Goal: Task Accomplishment & Management: Use online tool/utility

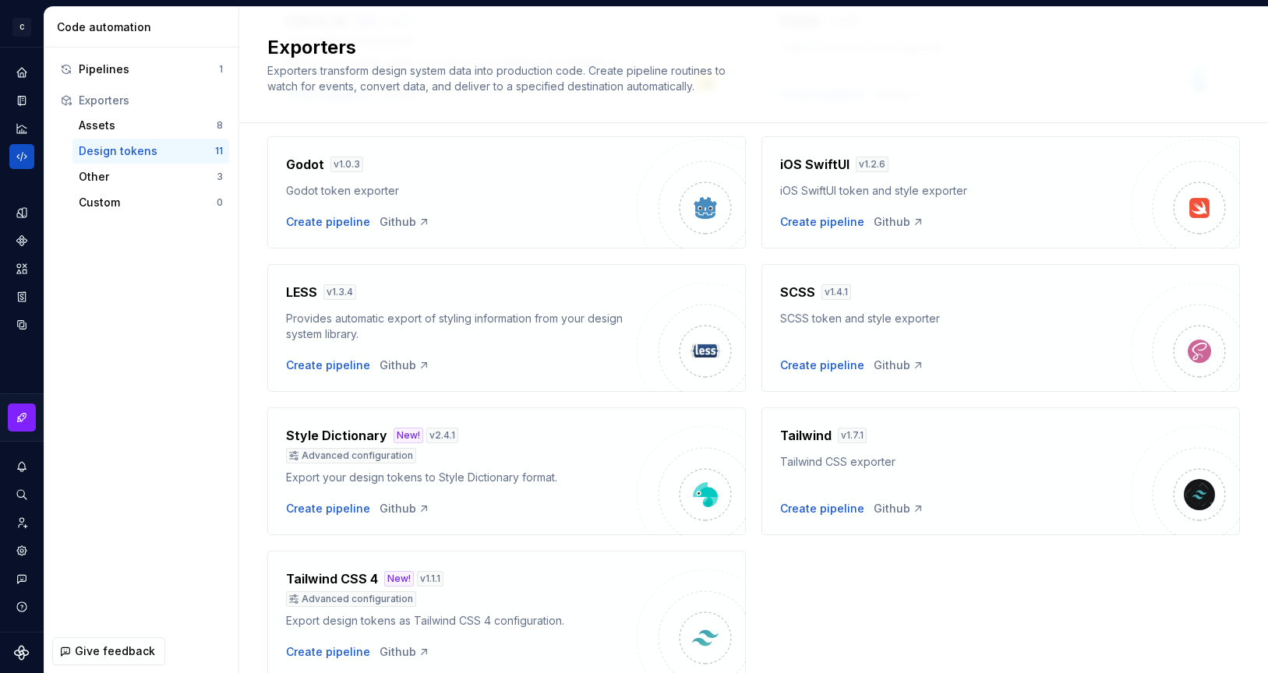
scroll to position [404, 0]
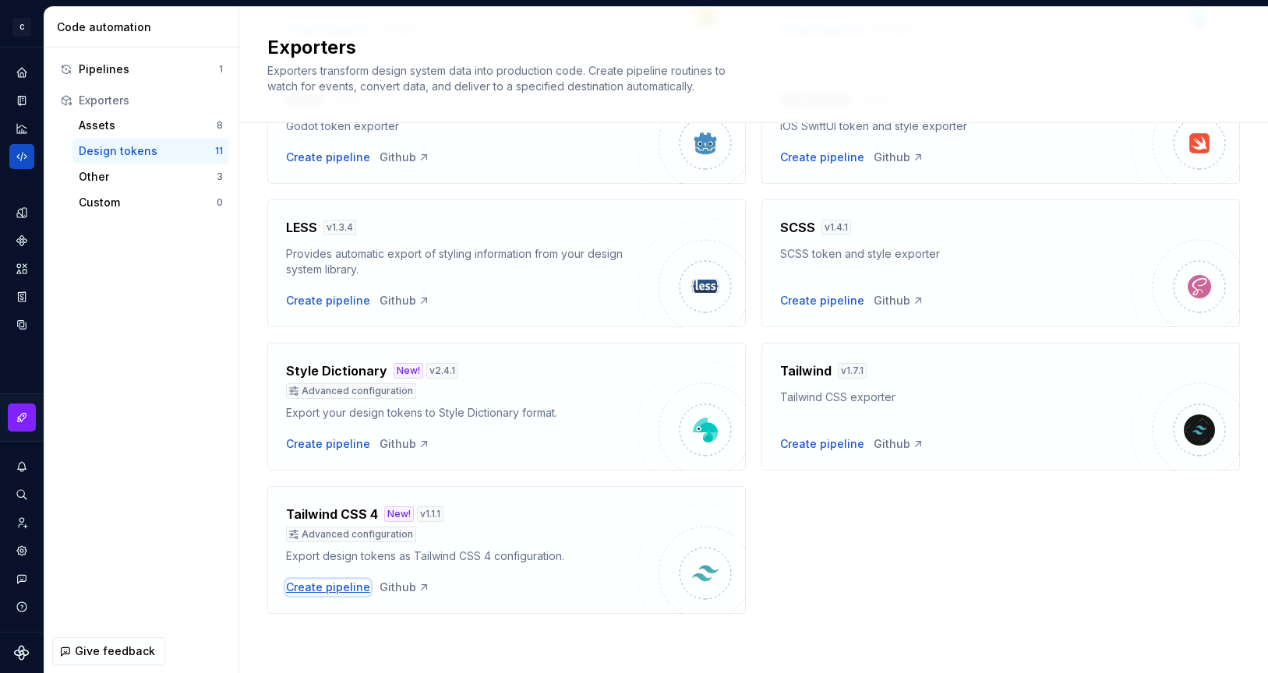
click at [330, 586] on div "Create pipeline" at bounding box center [328, 588] width 84 height 16
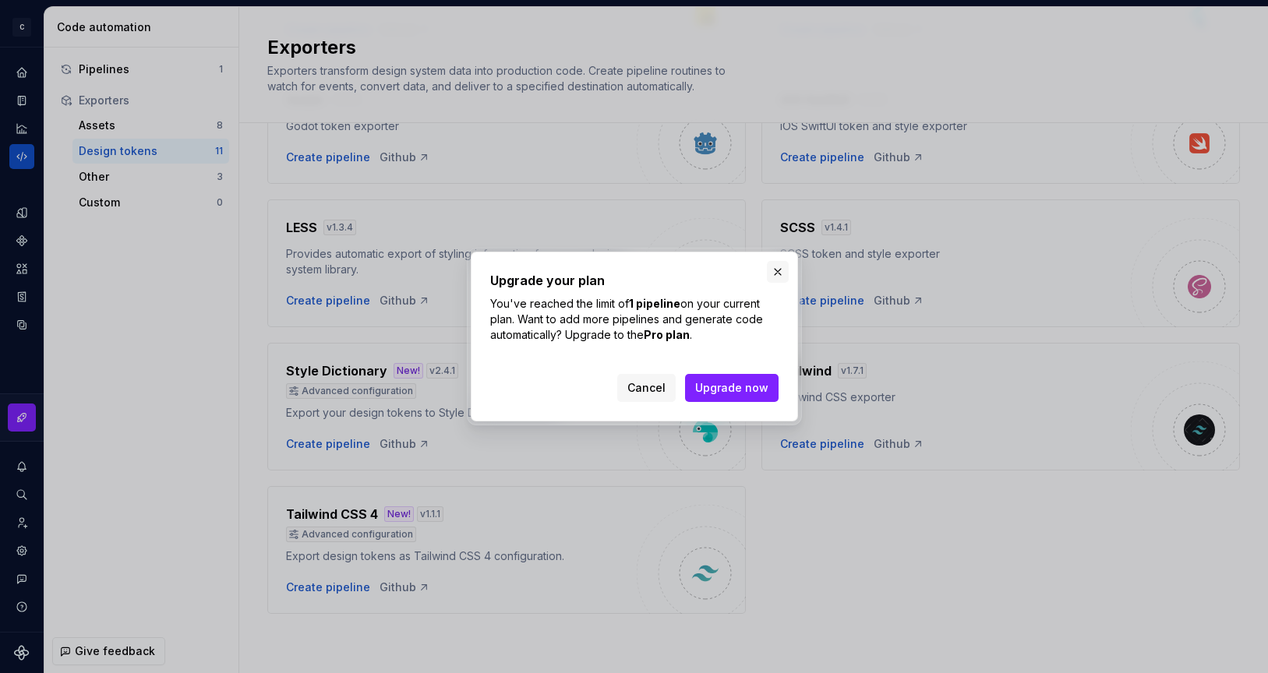
click at [781, 267] on button "button" at bounding box center [778, 272] width 22 height 22
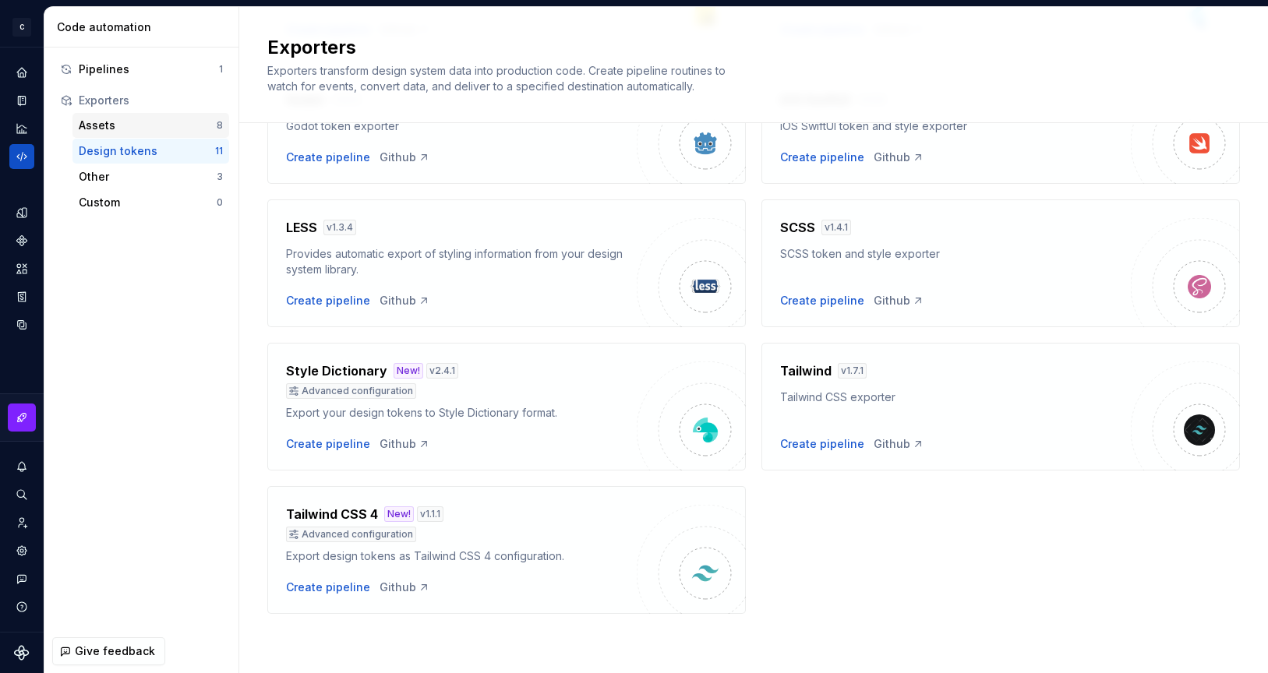
click at [126, 136] on div "Assets 8" at bounding box center [150, 125] width 157 height 25
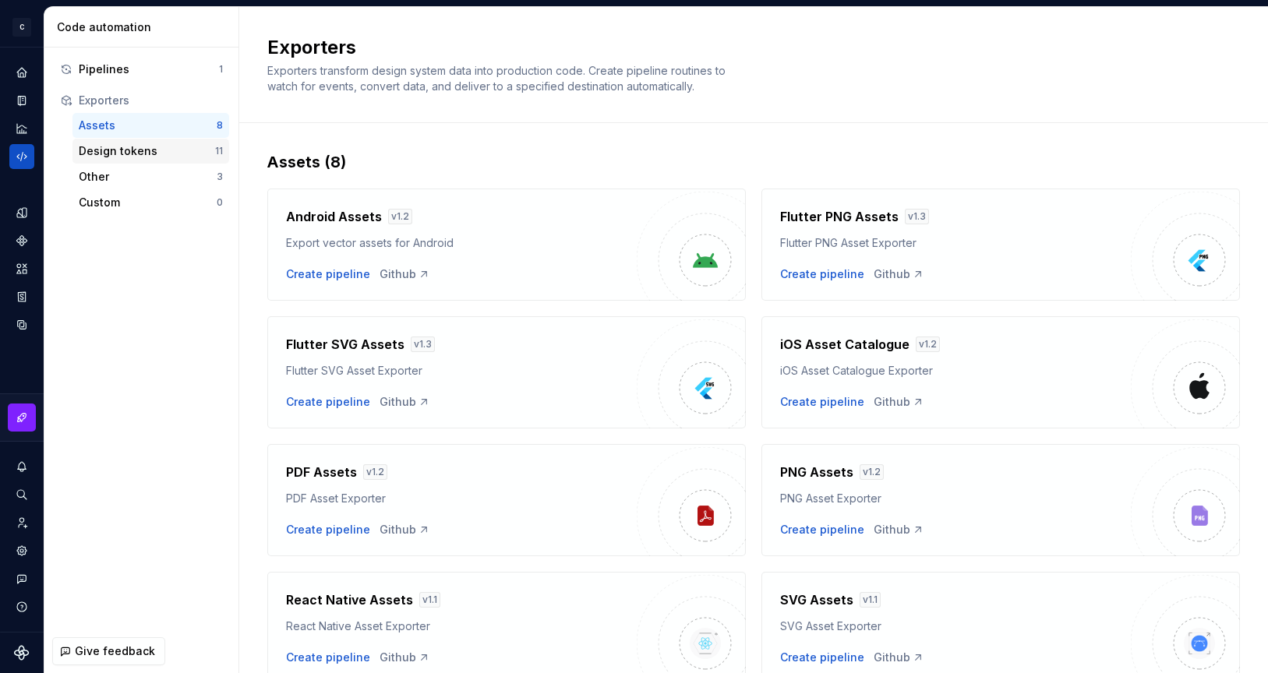
click at [126, 149] on div "Design tokens" at bounding box center [147, 151] width 136 height 16
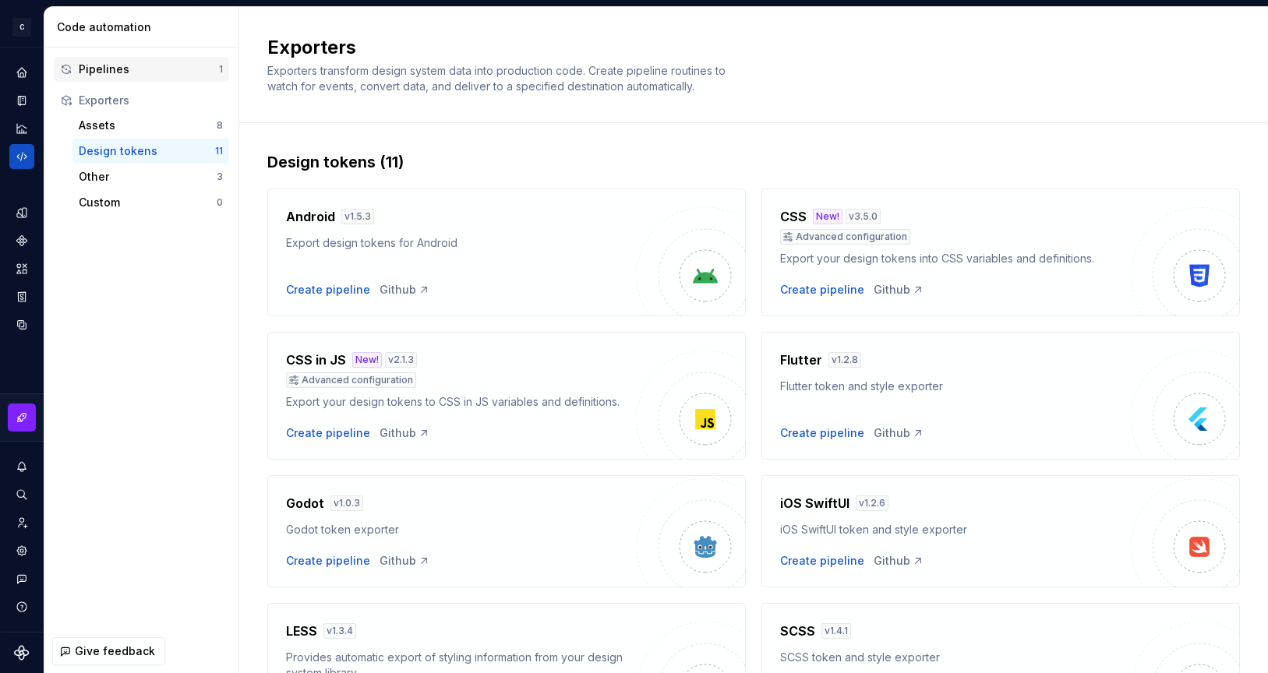
click at [113, 63] on div "Pipelines" at bounding box center [149, 70] width 140 height 16
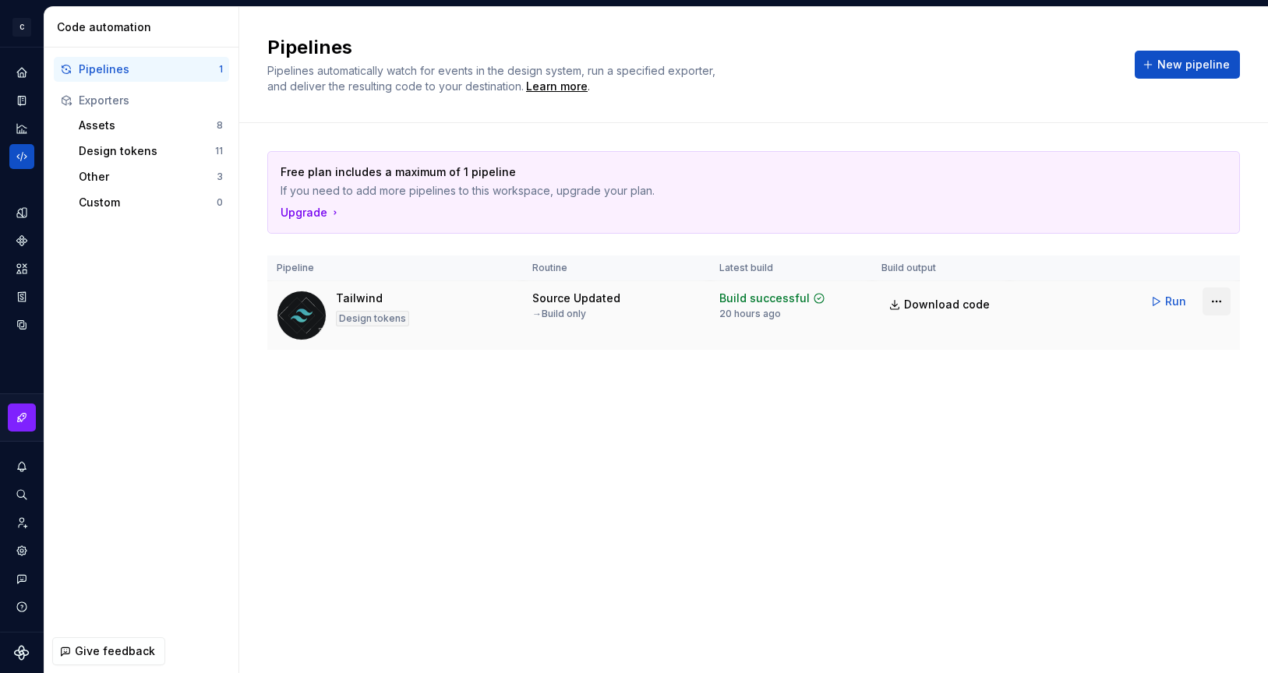
click at [1211, 302] on html "C Campfire C Design system data Code automation Pipelines 1 Exporters Assets 8 …" at bounding box center [634, 336] width 1268 height 673
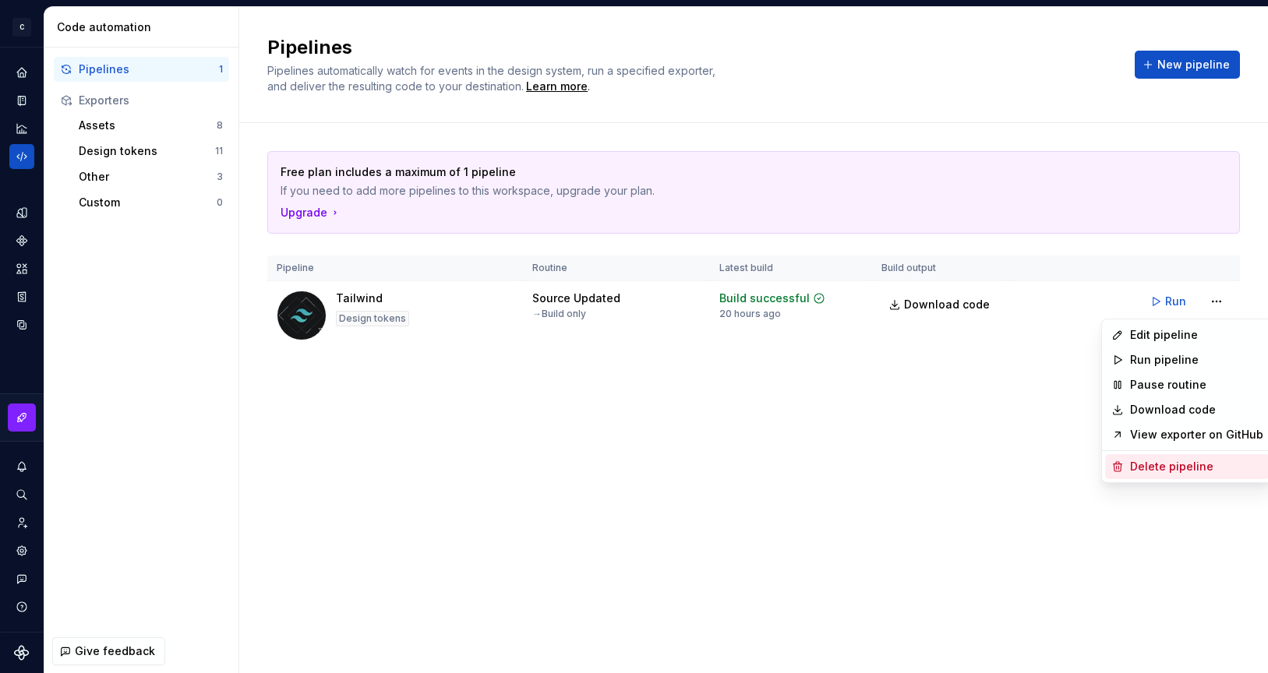
click at [1166, 471] on div "Delete pipeline" at bounding box center [1196, 467] width 133 height 16
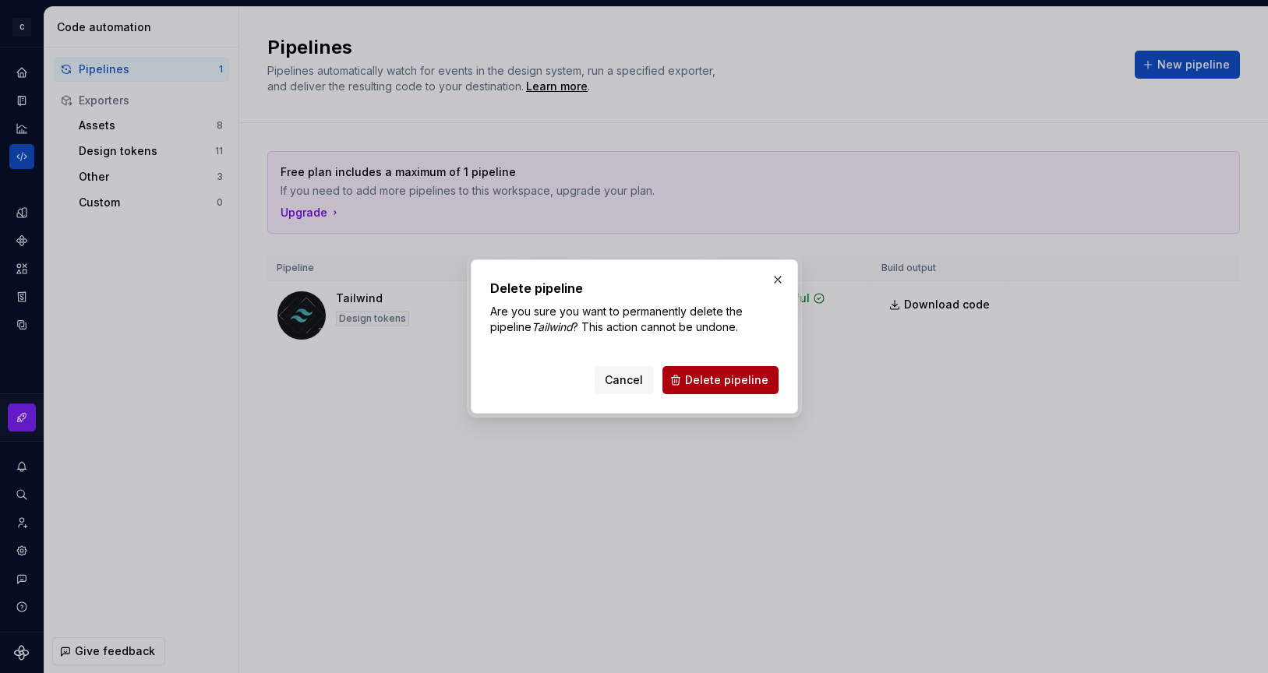
click at [745, 374] on span "Delete pipeline" at bounding box center [726, 380] width 83 height 16
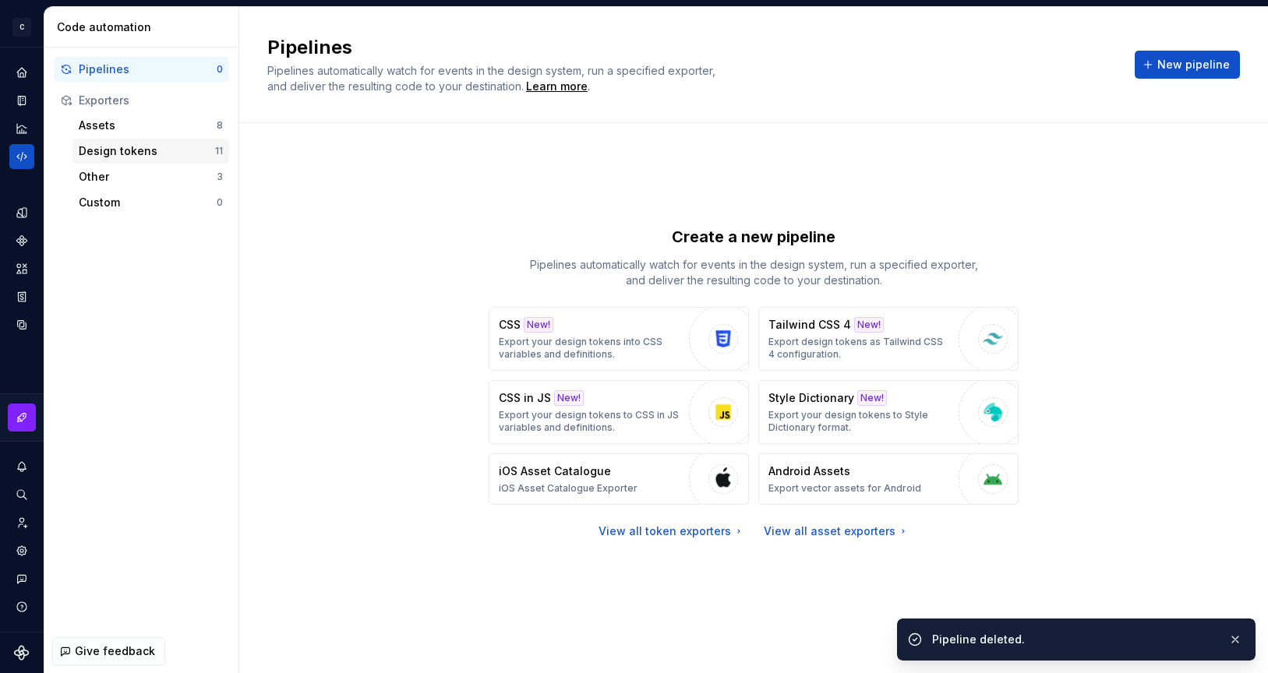
click at [125, 150] on div "Design tokens" at bounding box center [147, 151] width 136 height 16
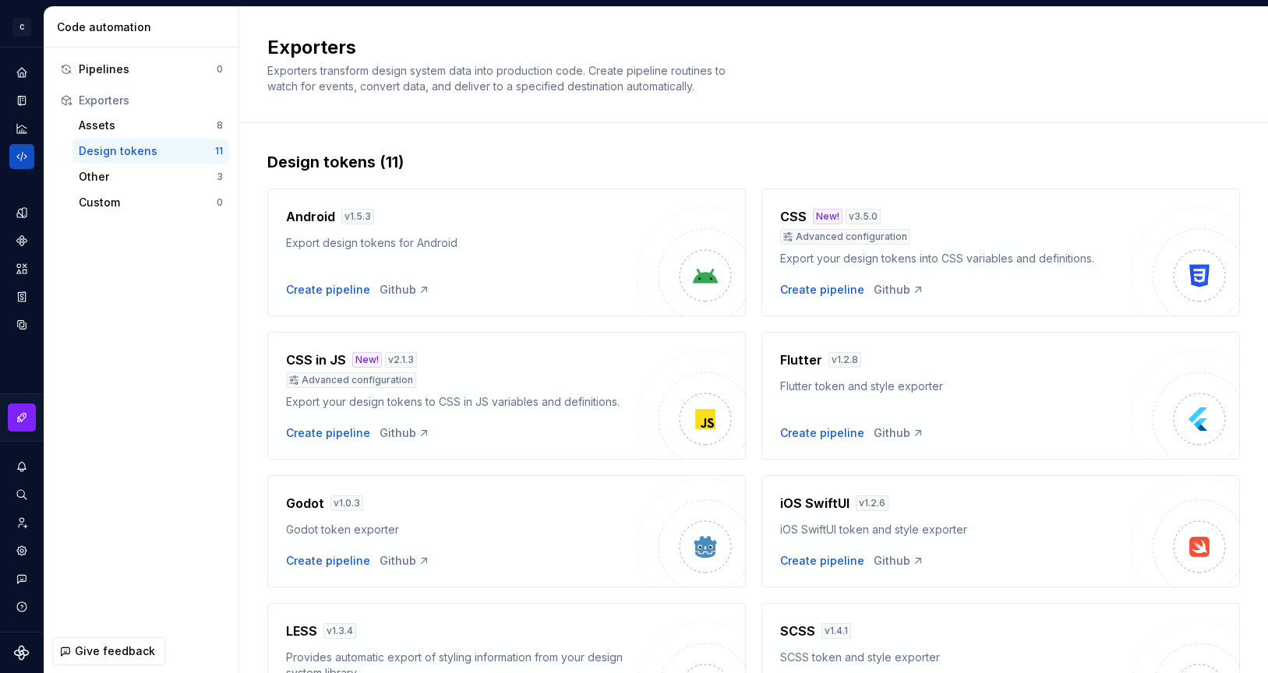
scroll to position [404, 0]
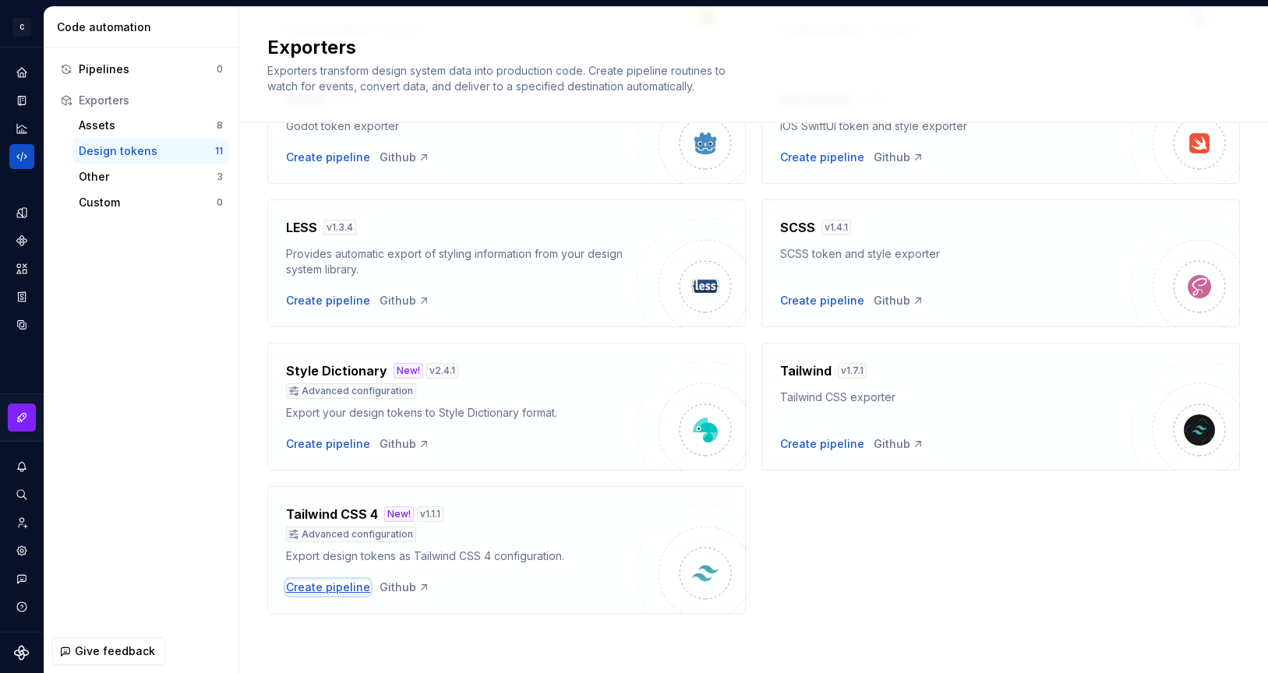
click at [327, 591] on div "Create pipeline" at bounding box center [328, 588] width 84 height 16
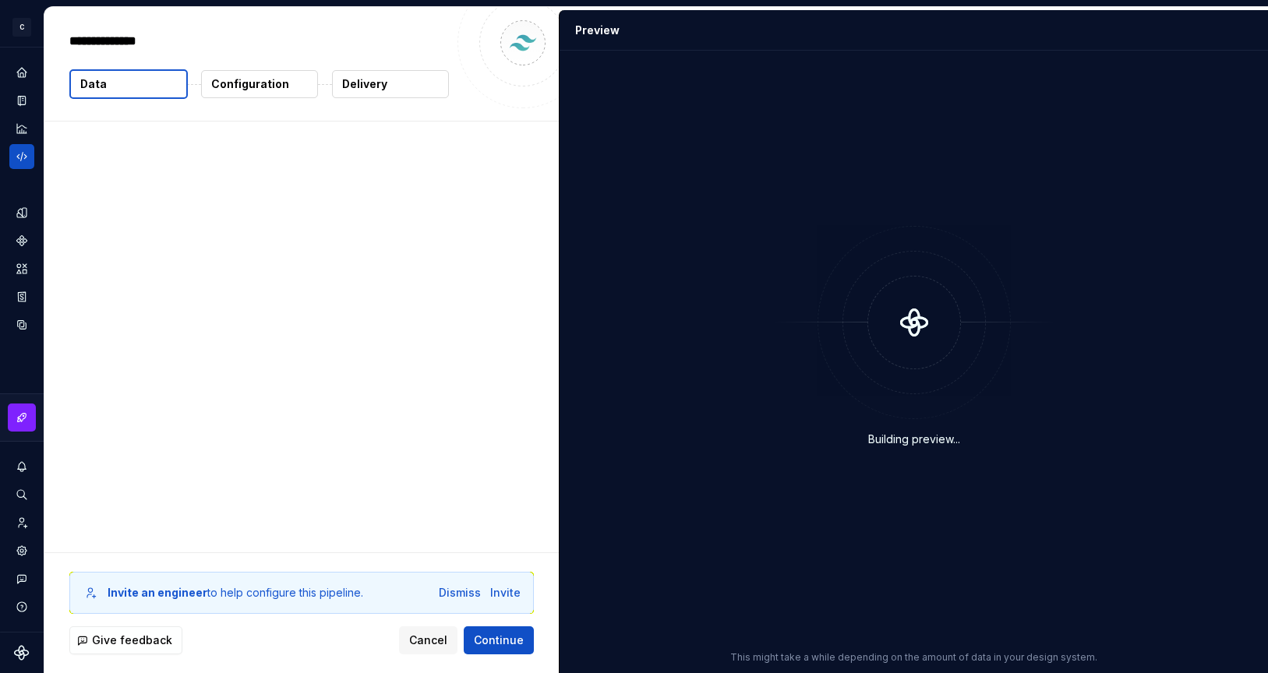
type textarea "*"
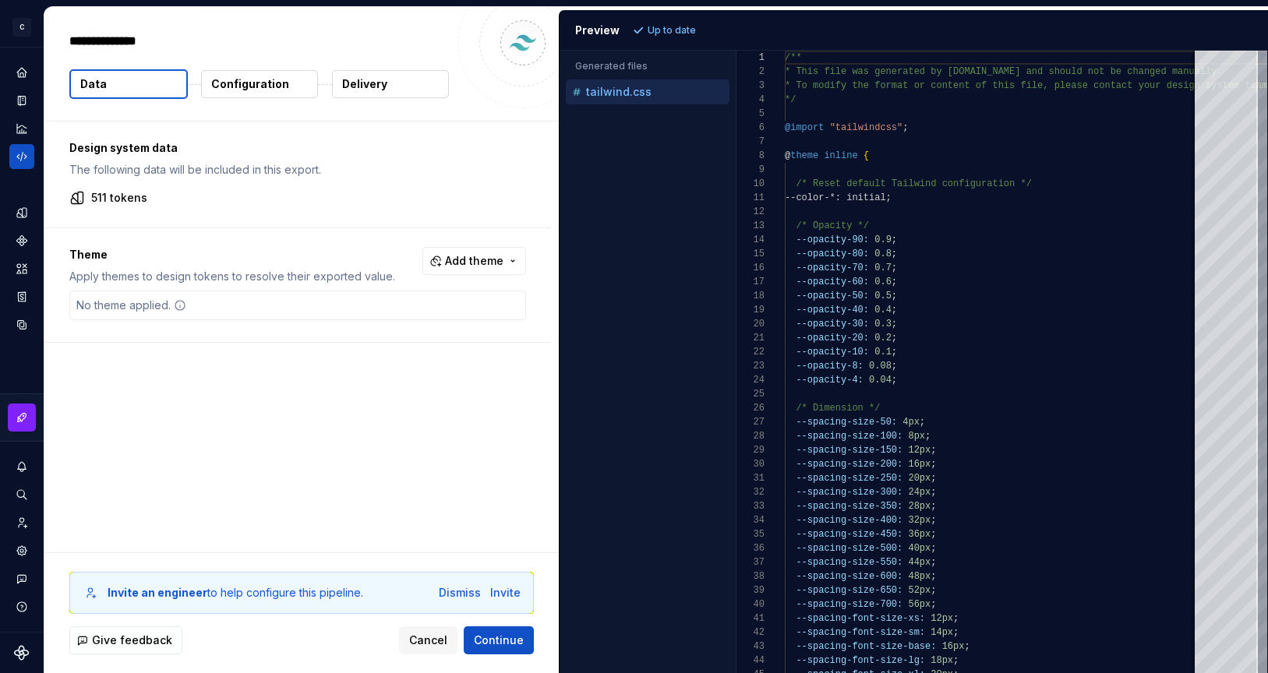
click at [327, 337] on div "Theme Apply themes to design tokens to resolve their exported value. Add theme …" at bounding box center [297, 285] width 506 height 114
click at [249, 74] on button "Configuration" at bounding box center [259, 84] width 117 height 28
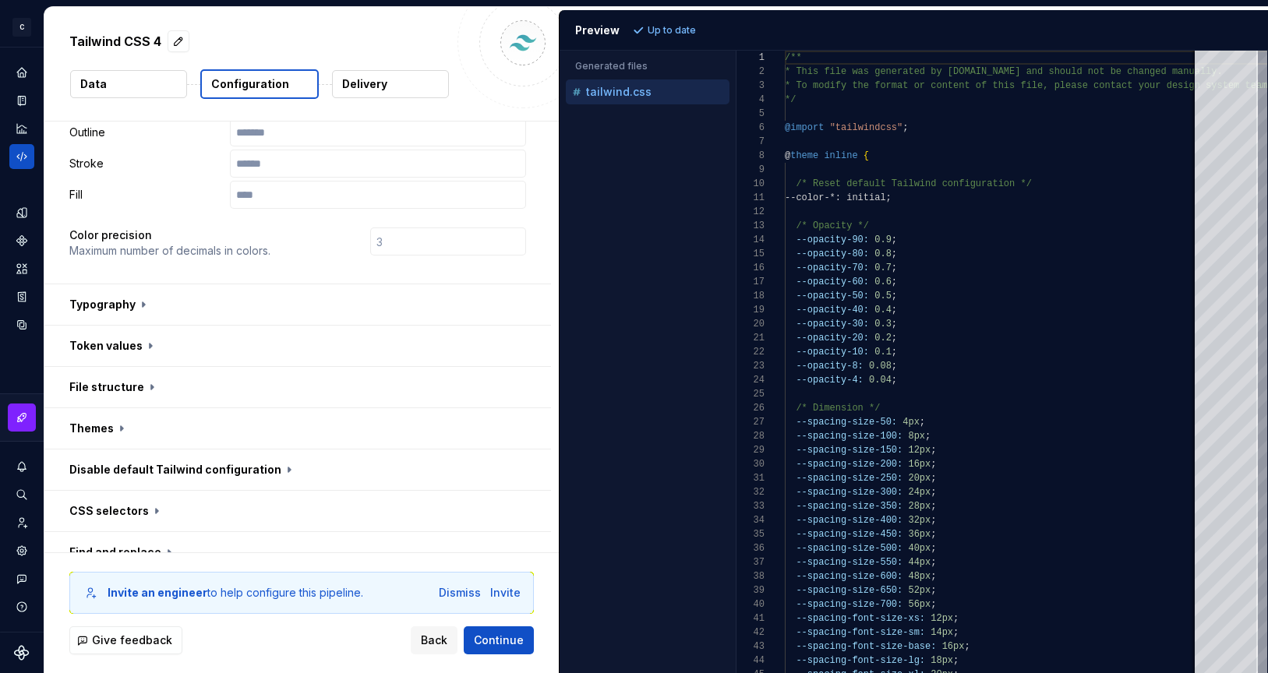
scroll to position [465, 0]
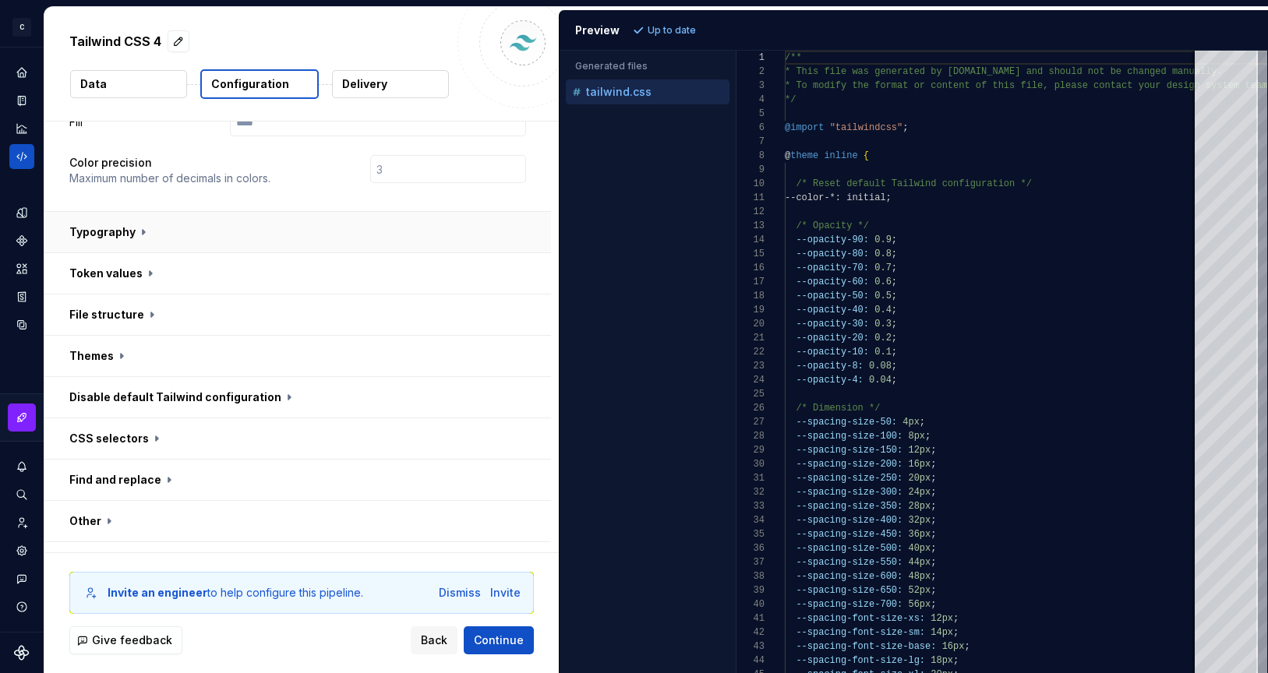
click at [122, 212] on button "button" at bounding box center [297, 232] width 506 height 41
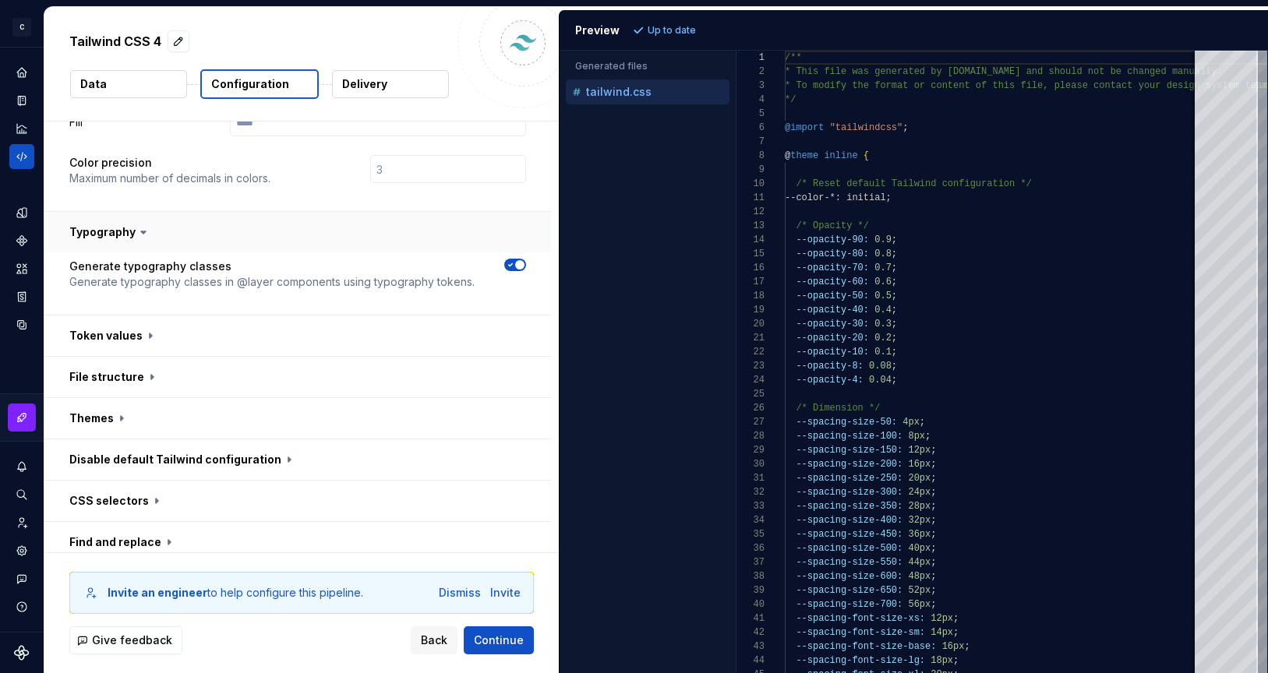
click at [122, 212] on button "button" at bounding box center [297, 232] width 506 height 41
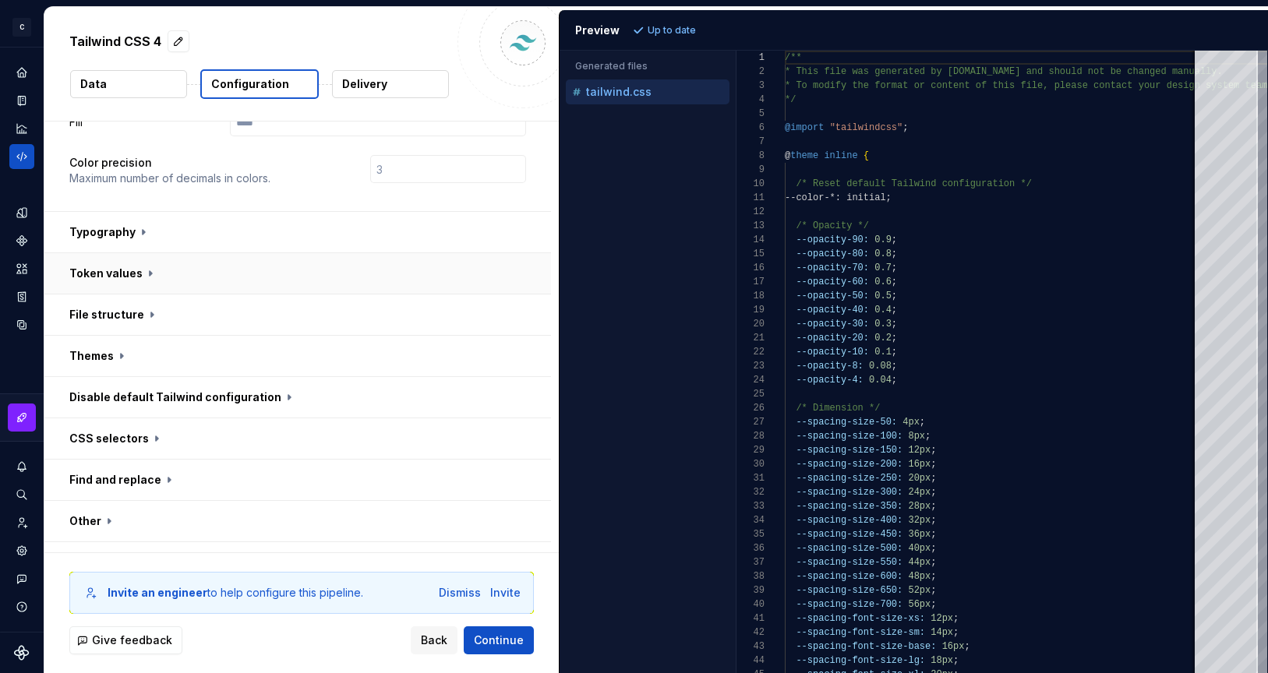
click at [116, 253] on button "button" at bounding box center [297, 273] width 506 height 41
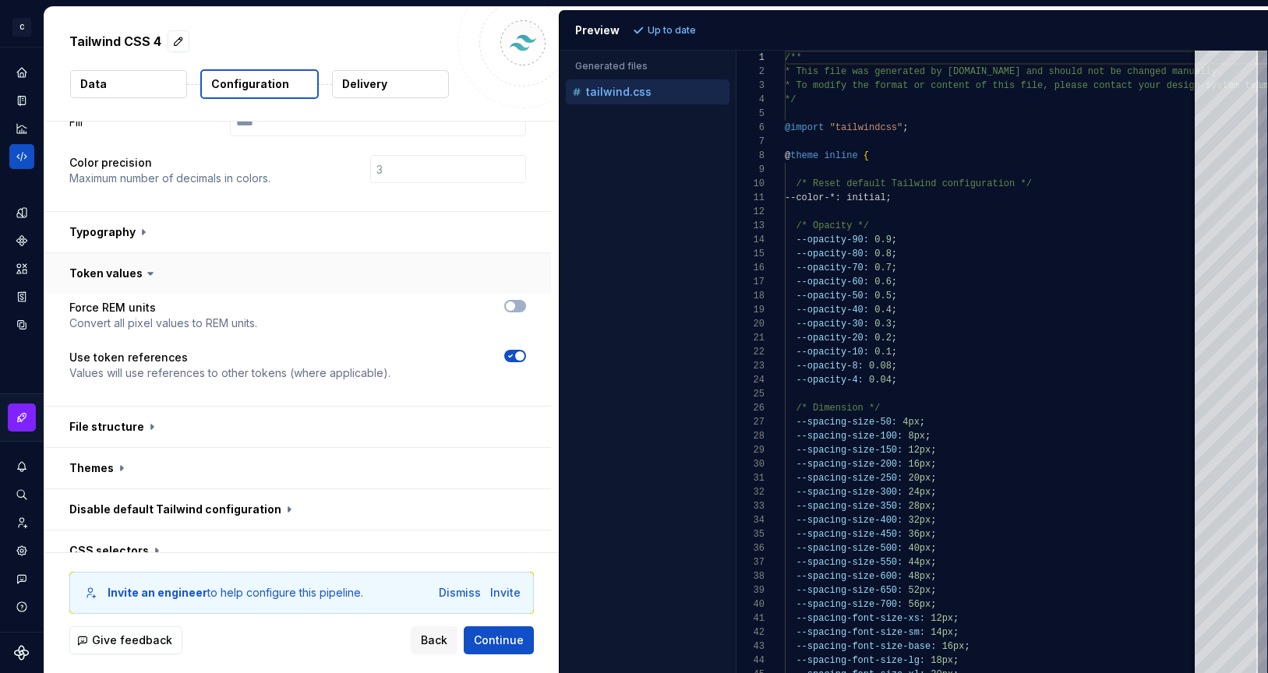
click at [116, 253] on button "button" at bounding box center [297, 273] width 506 height 41
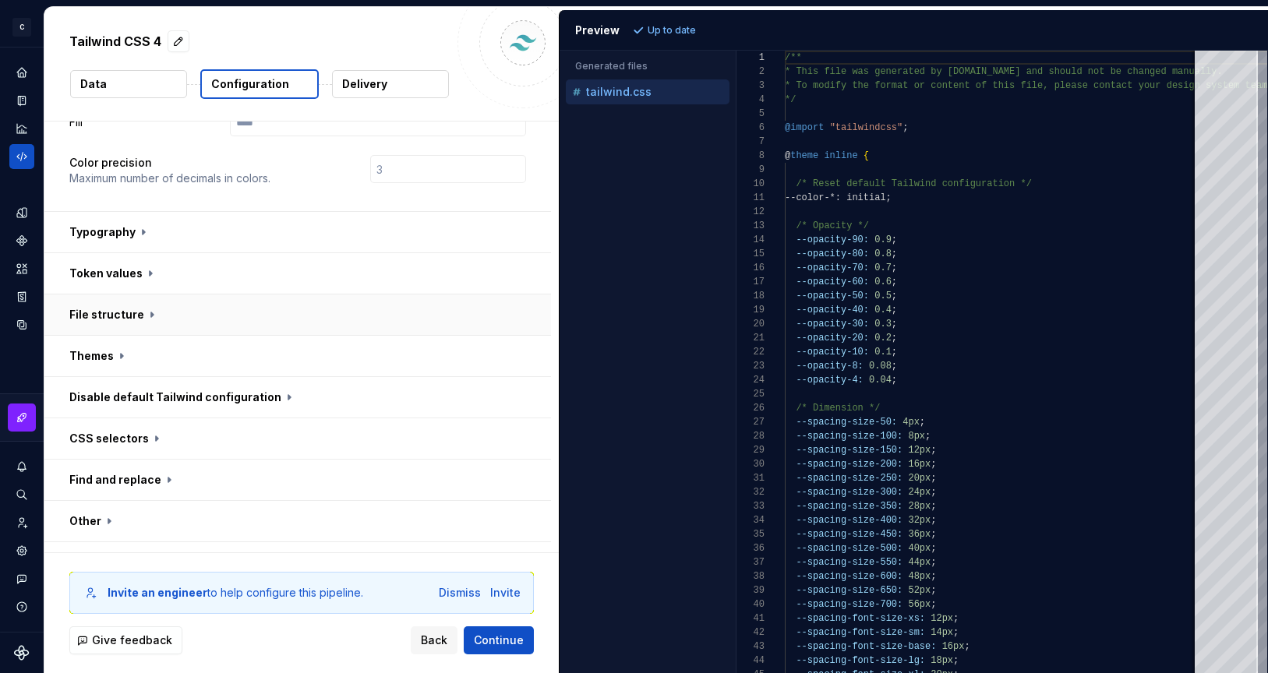
click at [116, 294] on button "button" at bounding box center [297, 314] width 506 height 41
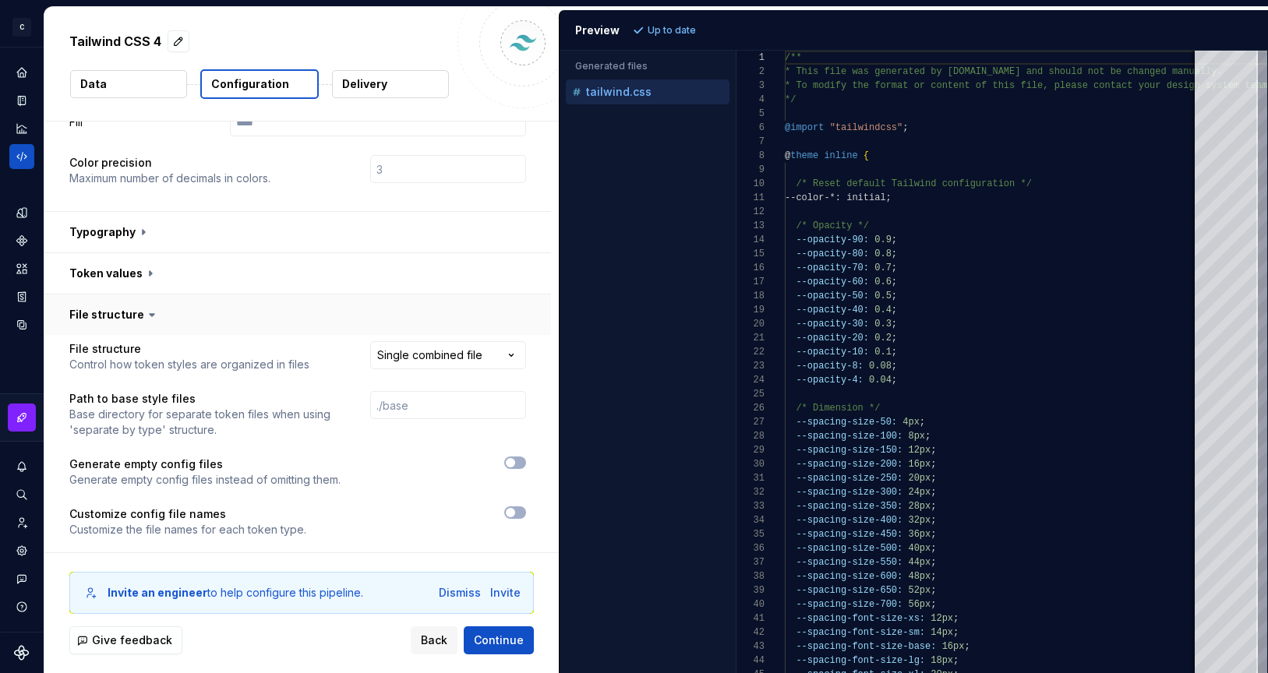
click at [116, 294] on button "button" at bounding box center [297, 314] width 506 height 41
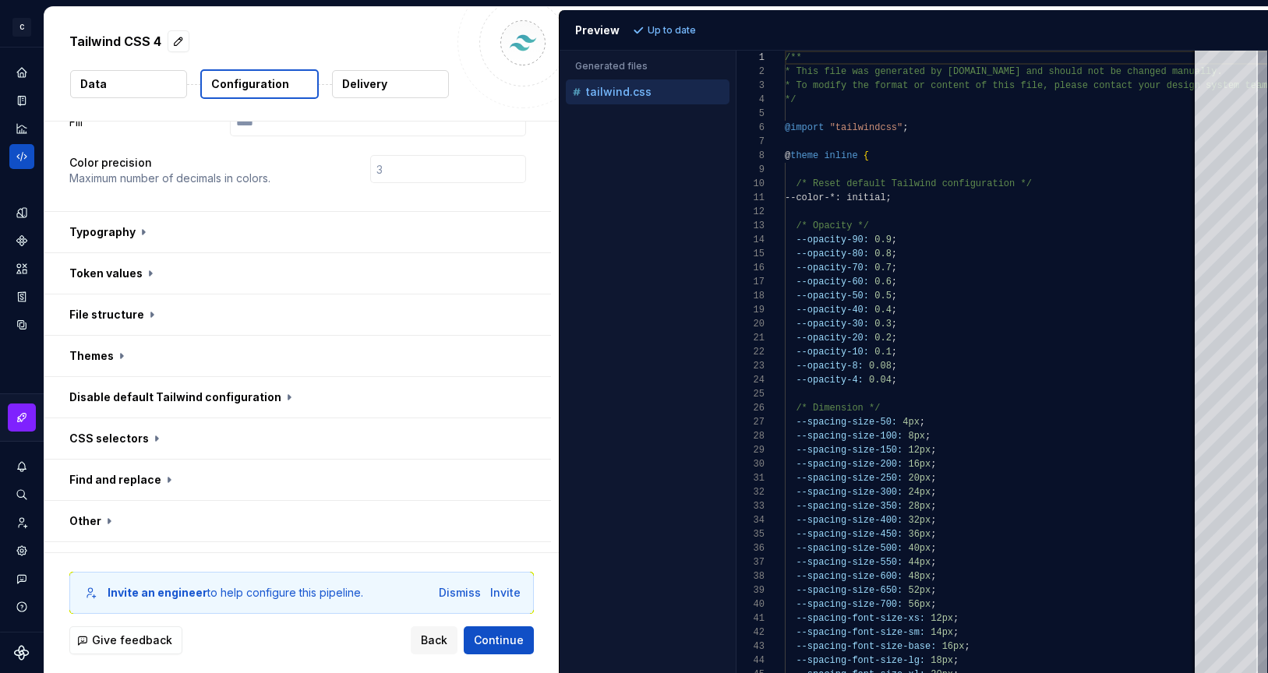
scroll to position [0, 0]
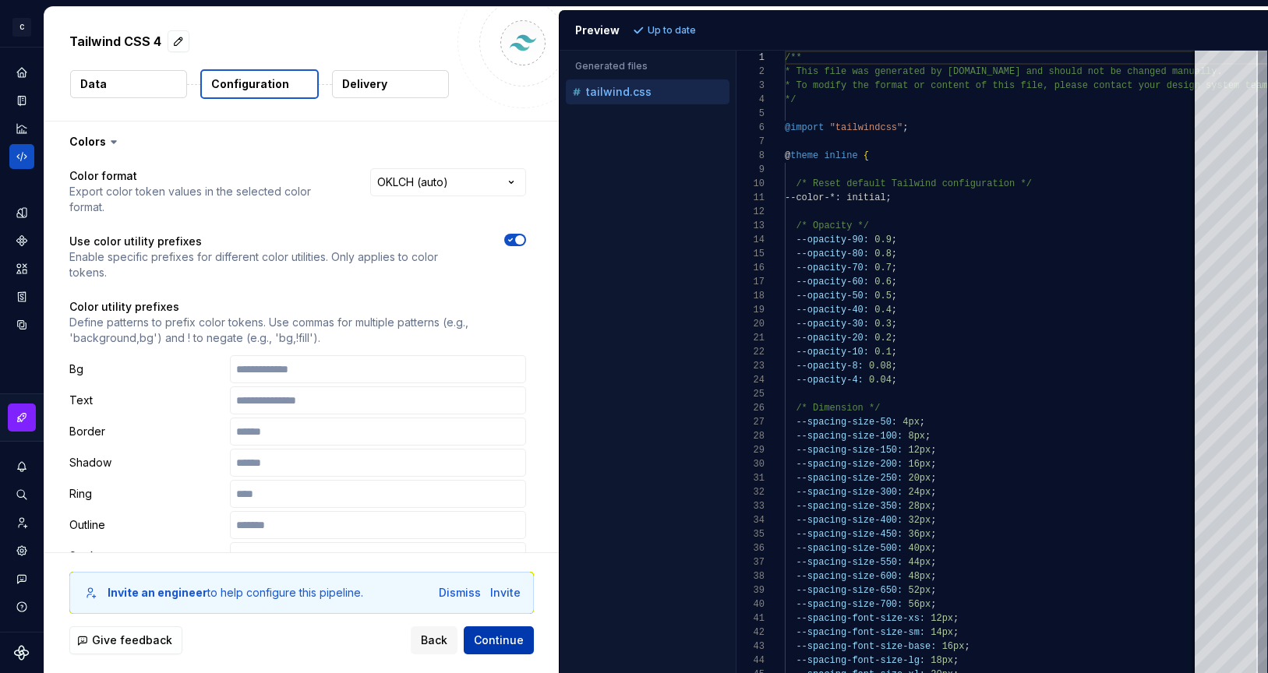
click at [512, 644] on span "Continue" at bounding box center [499, 641] width 50 height 16
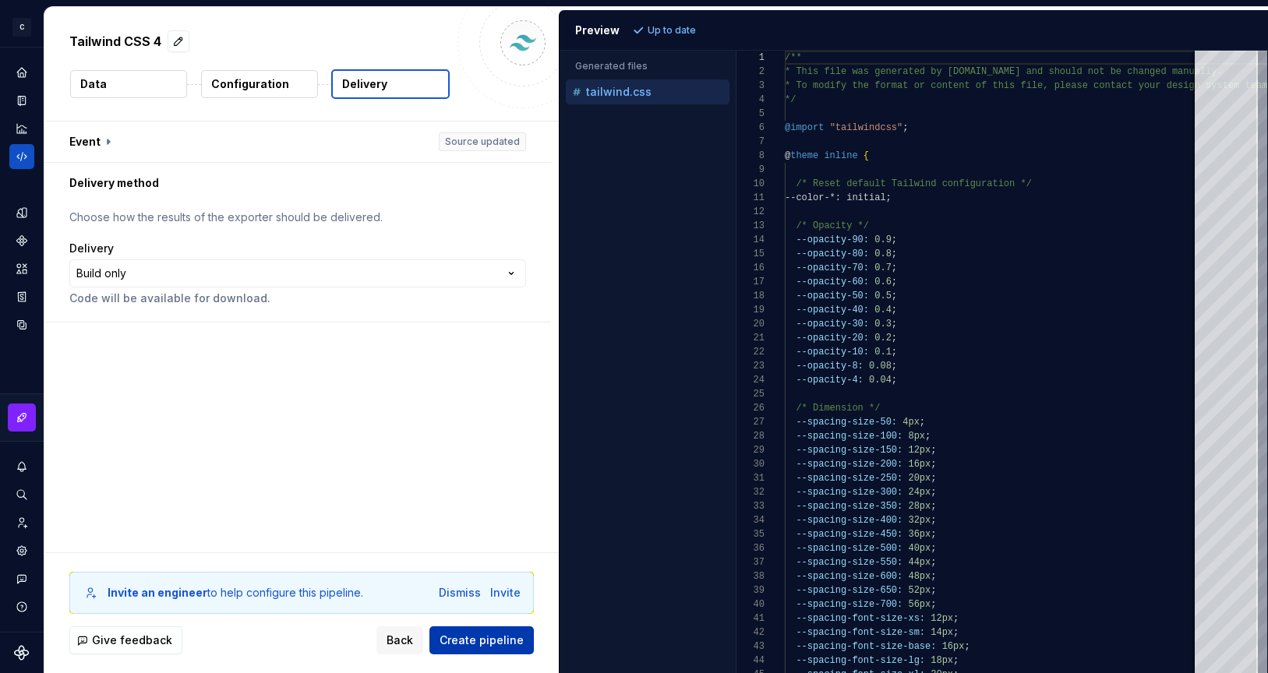
click at [512, 644] on span "Create pipeline" at bounding box center [481, 641] width 84 height 16
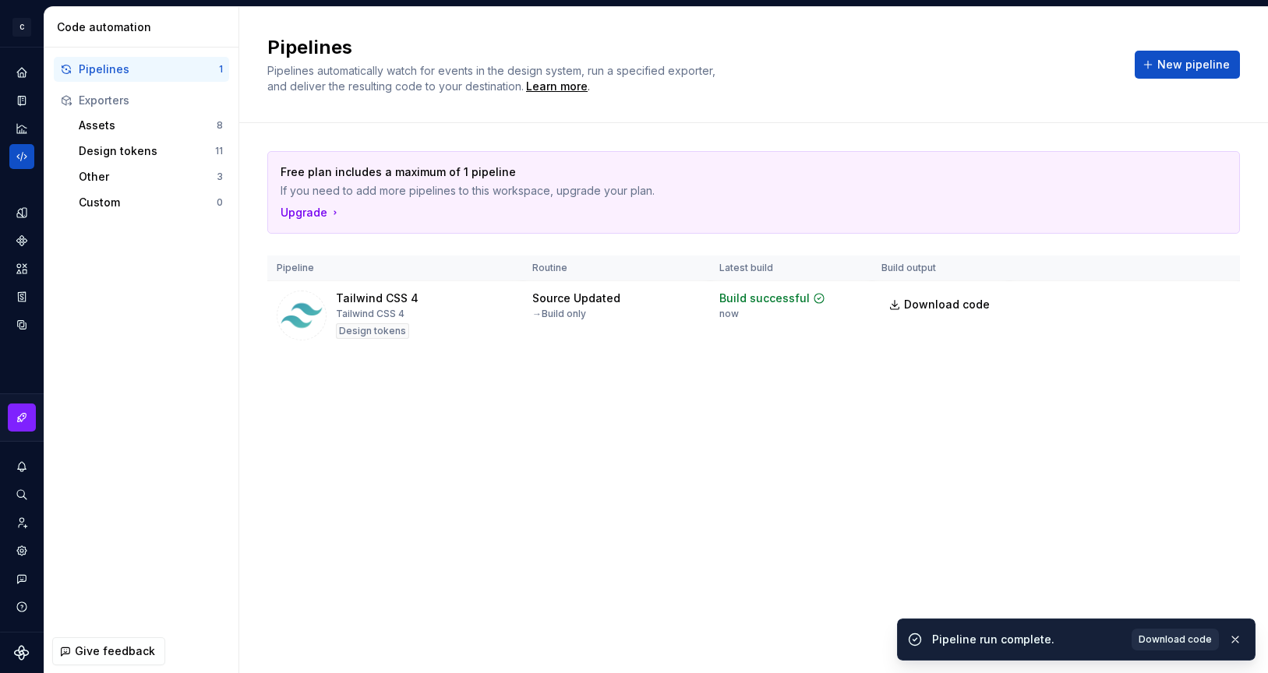
click at [1188, 638] on span "Download code" at bounding box center [1174, 639] width 73 height 12
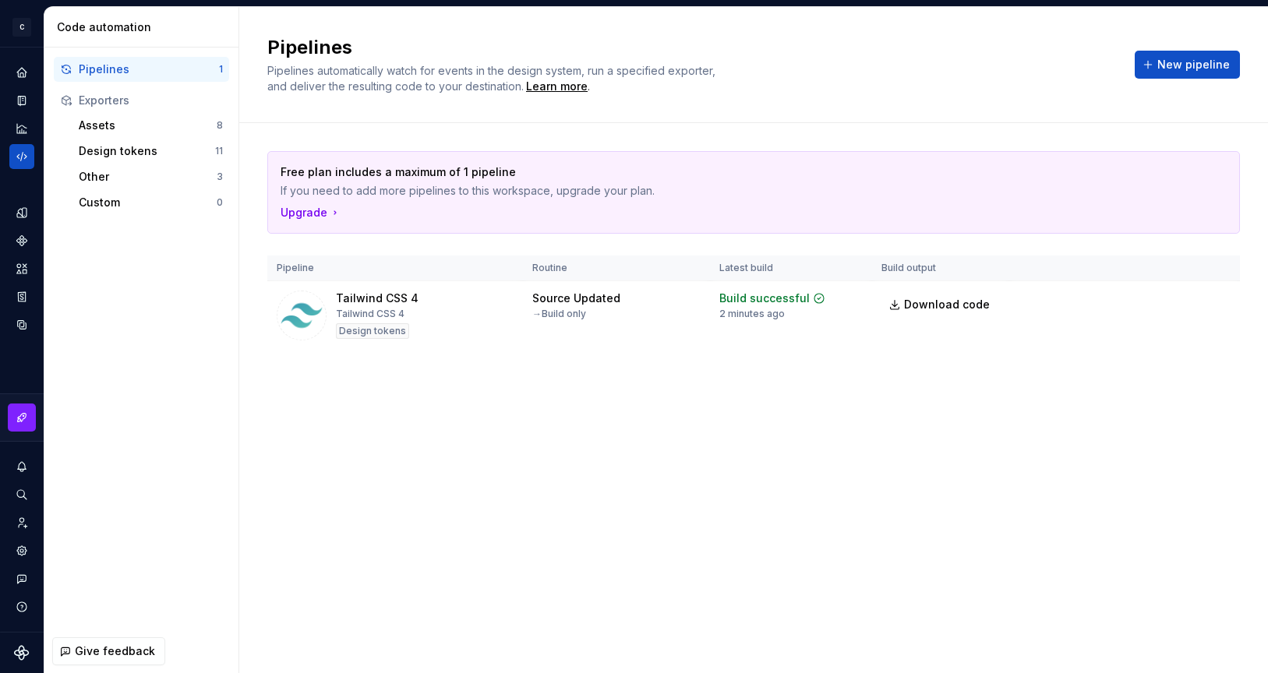
click at [621, 487] on div "Pipelines Pipelines automatically watch for events in the design system, run a …" at bounding box center [753, 340] width 1028 height 666
